Goal: Transaction & Acquisition: Purchase product/service

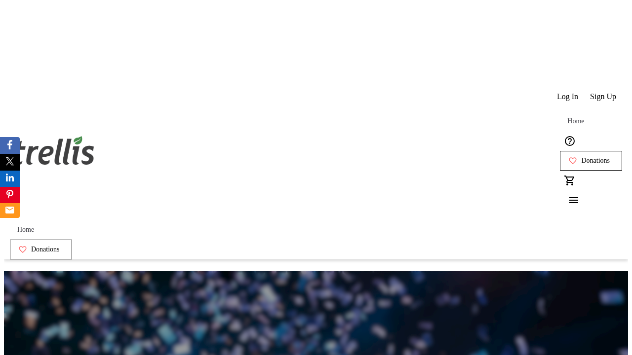
click at [604, 92] on span "Sign Up" at bounding box center [603, 96] width 26 height 9
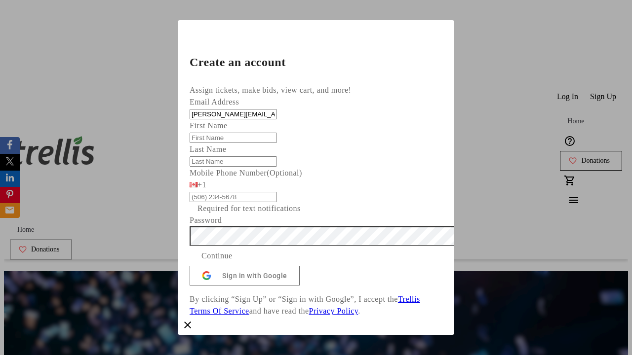
type input "[PERSON_NAME][EMAIL_ADDRESS][DOMAIN_NAME]"
type input "[PERSON_NAME]"
click at [232, 262] on span "Continue" at bounding box center [216, 256] width 31 height 12
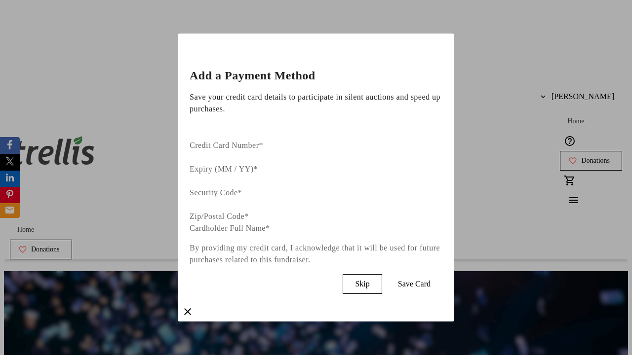
click at [369, 280] on span "Skip" at bounding box center [362, 284] width 14 height 9
click at [581, 157] on span "Donations" at bounding box center [595, 161] width 29 height 8
